Goal: Task Accomplishment & Management: Manage account settings

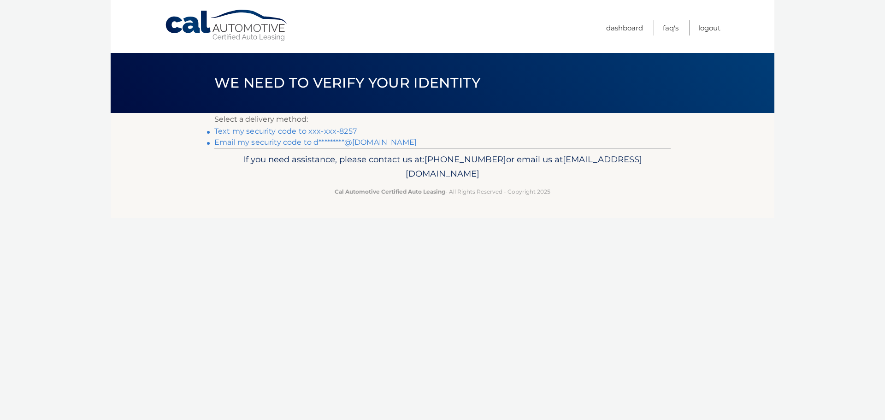
click at [298, 130] on link "Text my security code to xxx-xxx-8257" at bounding box center [285, 131] width 142 height 9
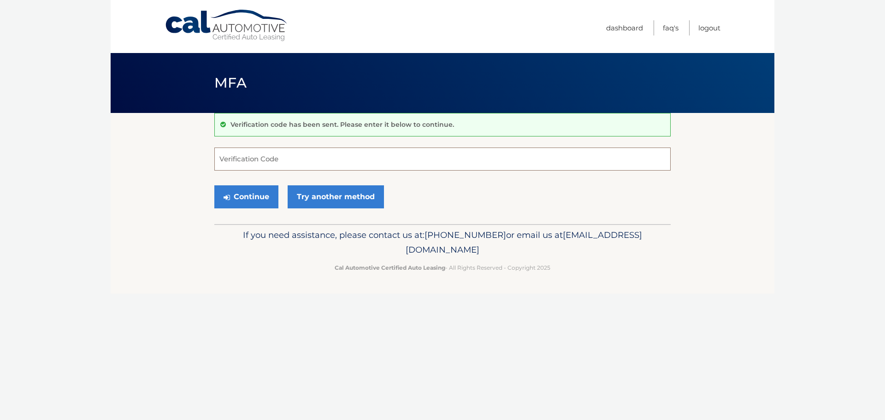
click at [249, 161] on input "Verification Code" at bounding box center [442, 158] width 456 height 23
type input "911490"
click at [214, 185] on button "Continue" at bounding box center [246, 196] width 64 height 23
